Goal: Task Accomplishment & Management: Manage account settings

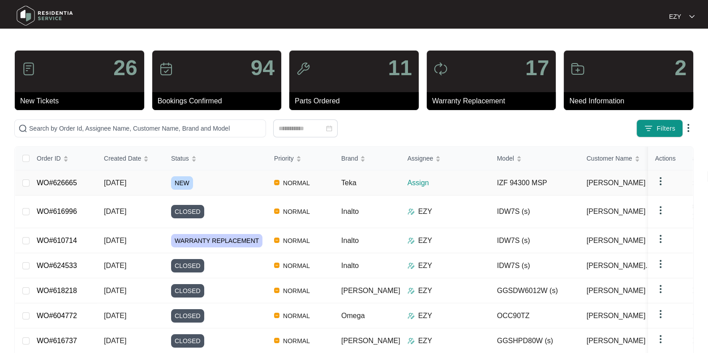
click at [225, 187] on div "NEW" at bounding box center [219, 183] width 96 height 13
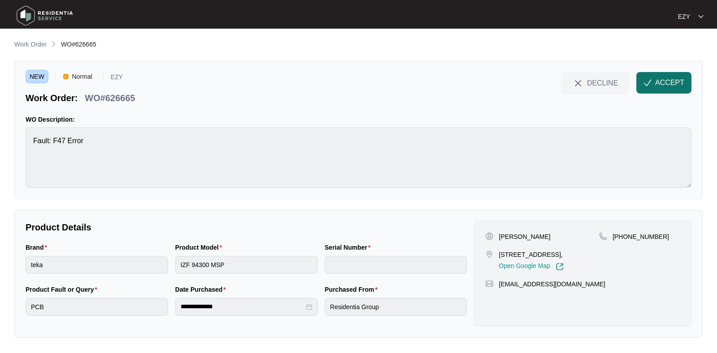
click at [661, 85] on span "ACCEPT" at bounding box center [669, 82] width 29 height 11
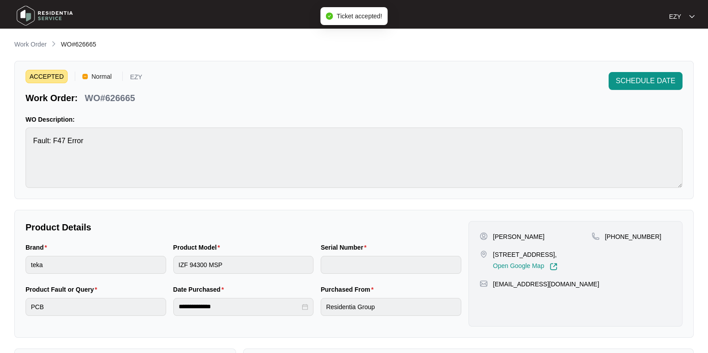
click at [107, 102] on p "WO#626665" at bounding box center [110, 98] width 50 height 13
copy div "WO#626665 SCHEDULE DATE"
click at [513, 250] on p "[STREET_ADDRESS]," at bounding box center [525, 254] width 65 height 9
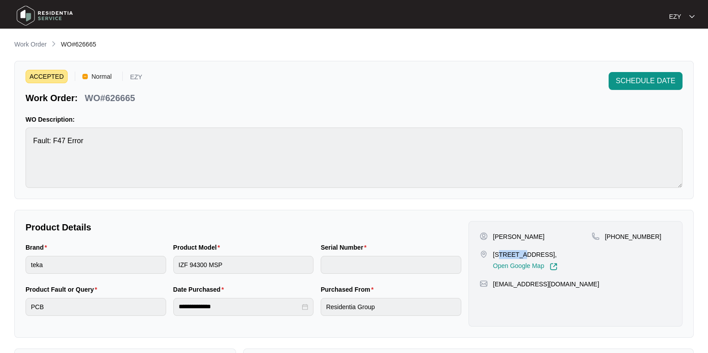
click at [513, 250] on p "[STREET_ADDRESS]," at bounding box center [525, 254] width 65 height 9
copy p "[STREET_ADDRESS],"
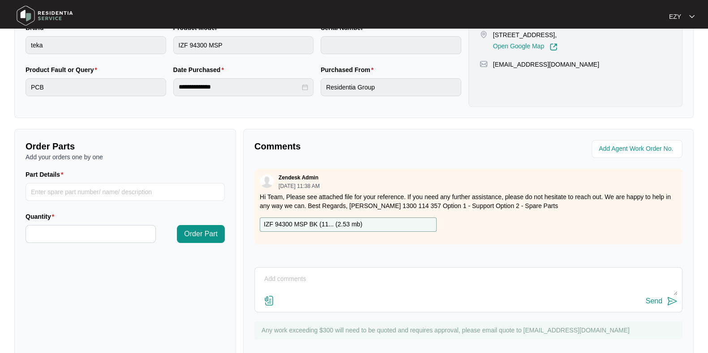
scroll to position [240, 0]
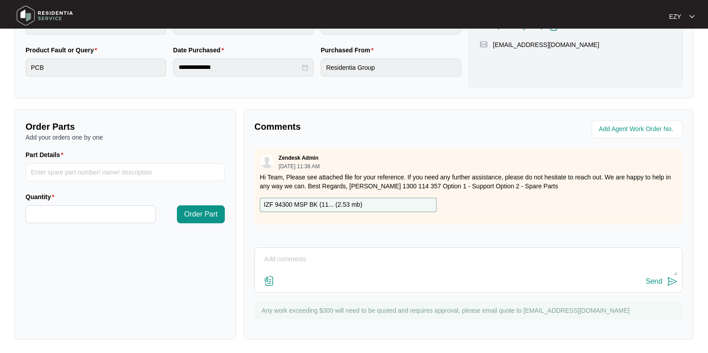
click at [343, 204] on p "IZF 94300 MSP BK (11... ( 2.53 mb )" at bounding box center [313, 205] width 99 height 10
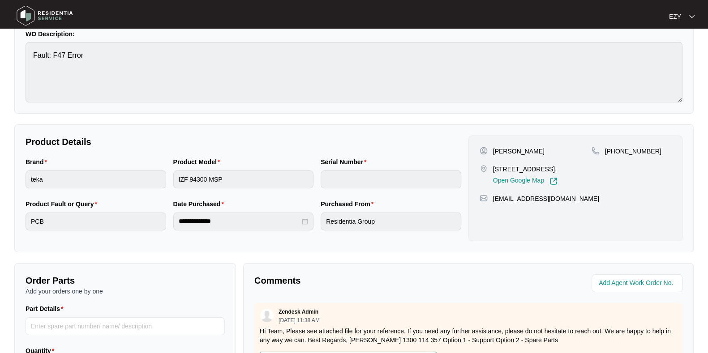
click at [502, 147] on p "[PERSON_NAME]" at bounding box center [519, 151] width 52 height 9
copy p "[PERSON_NAME]"
drag, startPoint x: 653, startPoint y: 148, endPoint x: 616, endPoint y: 156, distance: 37.1
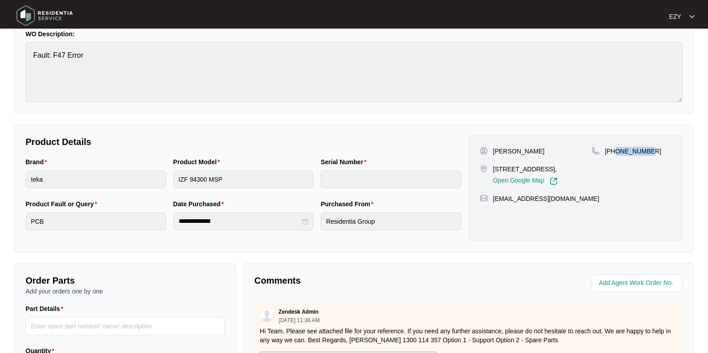
click at [616, 156] on div "[PHONE_NUMBER]" at bounding box center [632, 166] width 80 height 39
copy p "418882911"
